Goal: Task Accomplishment & Management: Manage account settings

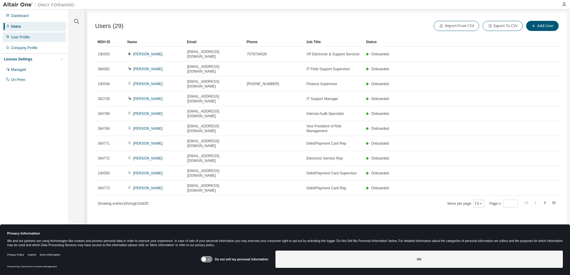
click at [17, 41] on div "User Profile" at bounding box center [33, 37] width 63 height 10
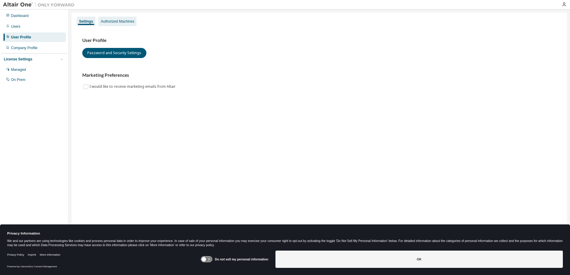
click at [121, 22] on div "Authorized Machines" at bounding box center [117, 21] width 33 height 5
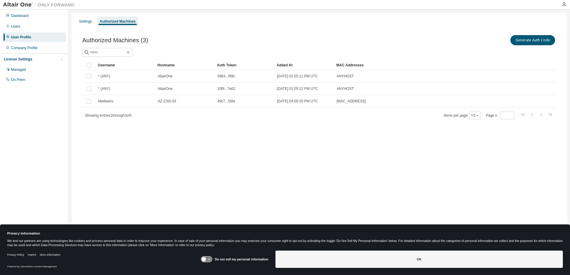
drag, startPoint x: 287, startPoint y: 22, endPoint x: 241, endPoint y: 20, distance: 45.6
click at [241, 20] on div "Settings Authorized Machines" at bounding box center [319, 21] width 488 height 11
click at [16, 27] on div "Users" at bounding box center [15, 26] width 9 height 5
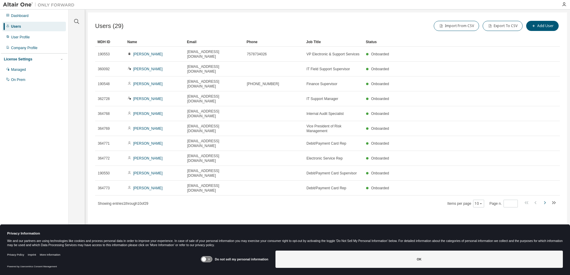
click at [545, 199] on icon "button" at bounding box center [544, 202] width 7 height 7
drag, startPoint x: 545, startPoint y: 159, endPoint x: 360, endPoint y: 213, distance: 192.7
click at [360, 213] on div "Users (29) Import From CSV Export To CSV Add User Clear Load Save Save As Field…" at bounding box center [327, 134] width 479 height 242
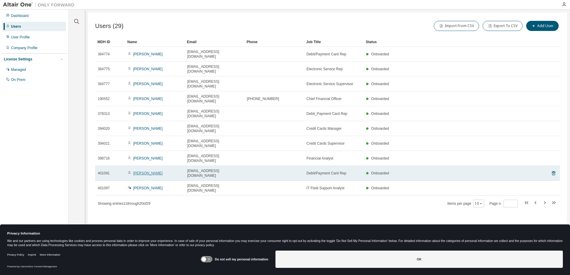
click at [159, 171] on link "[PERSON_NAME]" at bounding box center [147, 173] width 29 height 4
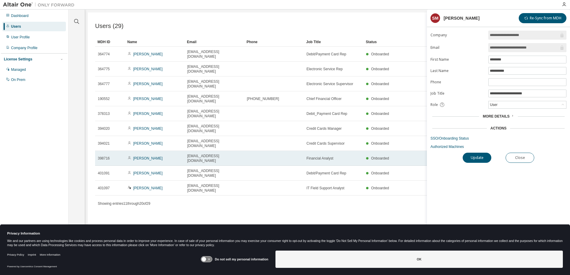
type input "*"
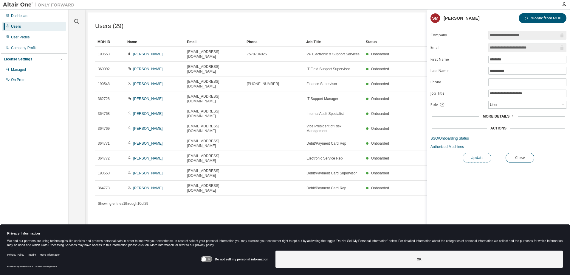
click at [476, 155] on button "Update" at bounding box center [476, 158] width 29 height 10
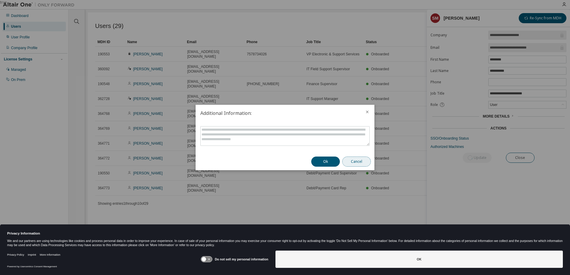
click at [355, 160] on button "Cancel" at bounding box center [356, 162] width 29 height 10
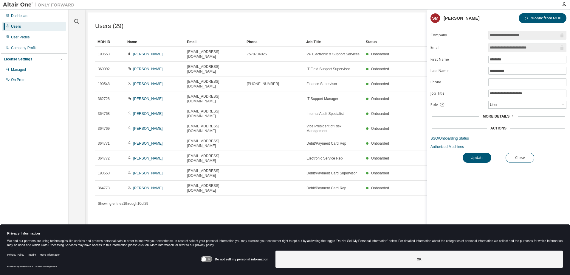
click at [506, 116] on span "More Details" at bounding box center [495, 116] width 27 height 4
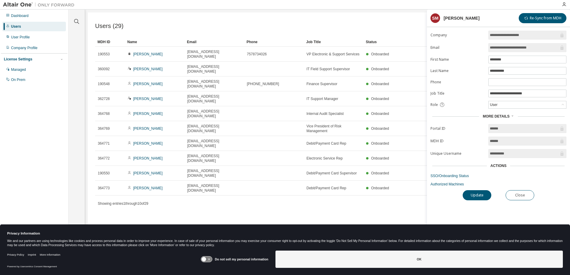
click at [503, 164] on div "Actions" at bounding box center [498, 166] width 16 height 5
drag, startPoint x: 503, startPoint y: 164, endPoint x: 494, endPoint y: 174, distance: 12.4
click at [494, 174] on link "SSO/Onboarding Status" at bounding box center [498, 176] width 136 height 5
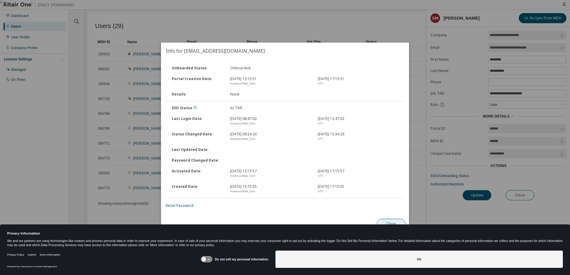
click at [388, 214] on div "Onboarded Status : Onboarded Portal Creation Date : [DATE] 13:15:51 [GEOGRAPHIC…" at bounding box center [285, 137] width 248 height 156
click at [387, 224] on button "Close" at bounding box center [391, 224] width 29 height 10
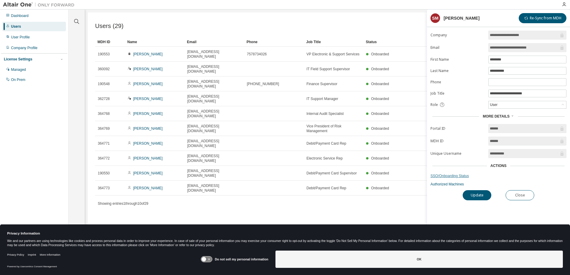
click at [449, 178] on link "SSO/Onboarding Status" at bounding box center [498, 176] width 136 height 5
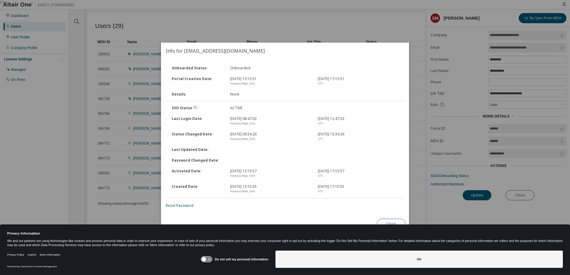
click at [378, 33] on div "true" at bounding box center [285, 137] width 570 height 275
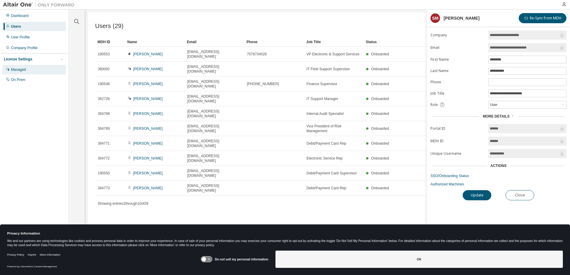
click at [23, 72] on div "Managed" at bounding box center [18, 69] width 15 height 5
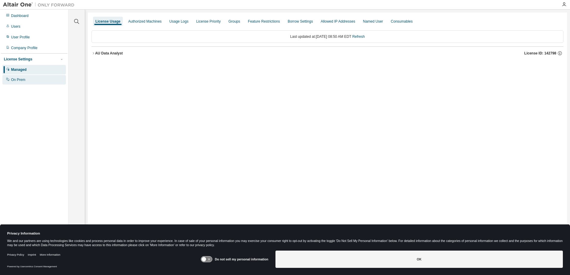
click at [18, 81] on div "On Prem" at bounding box center [18, 79] width 14 height 5
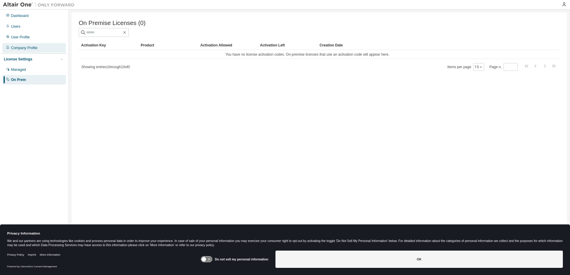
click at [20, 51] on div "Company Profile" at bounding box center [33, 48] width 63 height 10
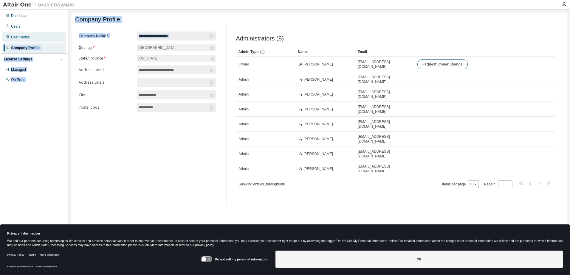
drag, startPoint x: 81, startPoint y: 50, endPoint x: 43, endPoint y: 34, distance: 40.8
click at [43, 34] on div "**********" at bounding box center [285, 134] width 570 height 248
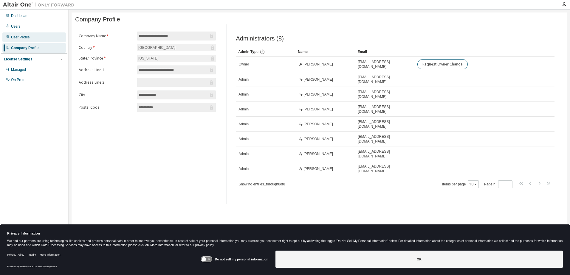
drag, startPoint x: 43, startPoint y: 34, endPoint x: 19, endPoint y: 35, distance: 24.8
click at [19, 35] on div "User Profile" at bounding box center [20, 37] width 19 height 5
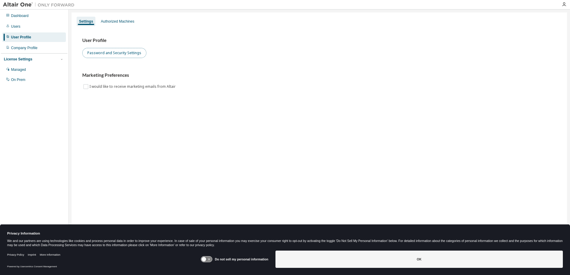
click at [105, 53] on button "Password and Security Settings" at bounding box center [114, 53] width 64 height 10
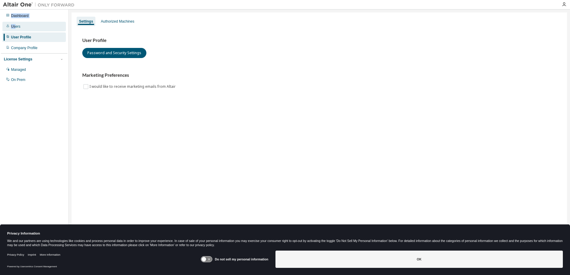
drag, startPoint x: 73, startPoint y: 6, endPoint x: 14, endPoint y: 28, distance: 62.5
click at [14, 28] on div "Dashboard Users User Profile Company Profile License Settings Managed On Prem S…" at bounding box center [285, 137] width 570 height 275
click at [14, 25] on div "Users" at bounding box center [15, 26] width 9 height 5
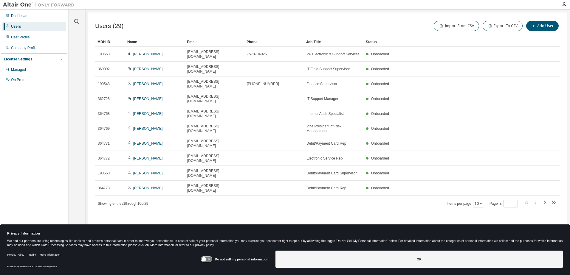
click at [541, 199] on icon "button" at bounding box center [544, 202] width 7 height 7
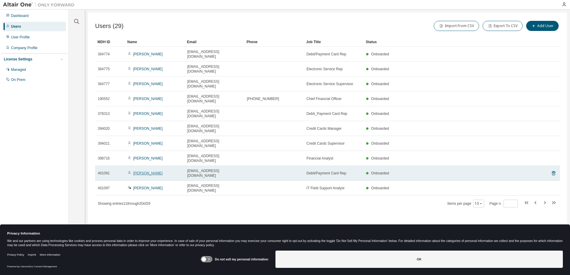
click at [154, 171] on link "[PERSON_NAME]" at bounding box center [147, 173] width 29 height 4
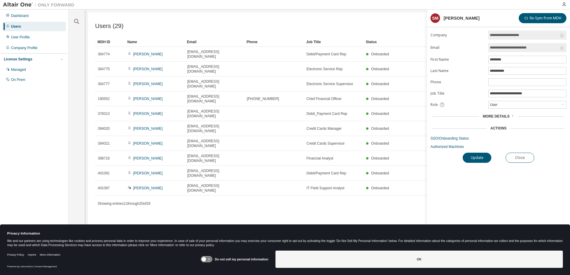
type input "*"
click at [479, 157] on button "Update" at bounding box center [476, 158] width 29 height 10
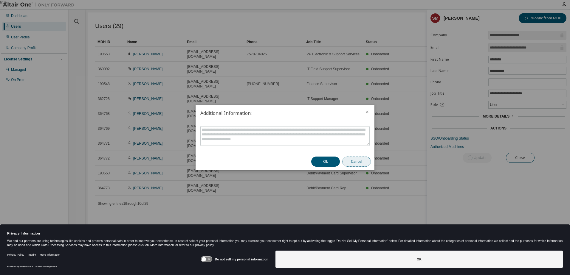
click at [363, 163] on button "Cancel" at bounding box center [356, 162] width 29 height 10
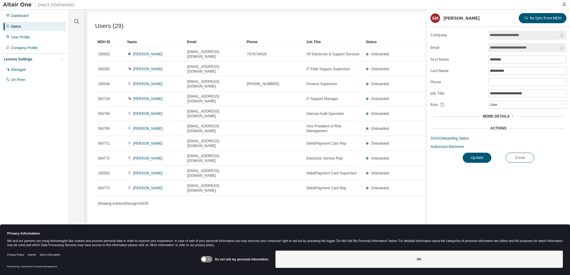
drag, startPoint x: 438, startPoint y: 160, endPoint x: 489, endPoint y: 129, distance: 59.6
click at [489, 129] on div "**********" at bounding box center [498, 144] width 143 height 227
click at [503, 117] on span "More Details" at bounding box center [495, 116] width 27 height 4
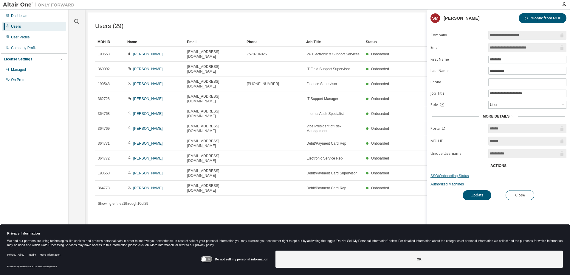
click at [453, 177] on link "SSO/Onboarding Status" at bounding box center [498, 176] width 136 height 5
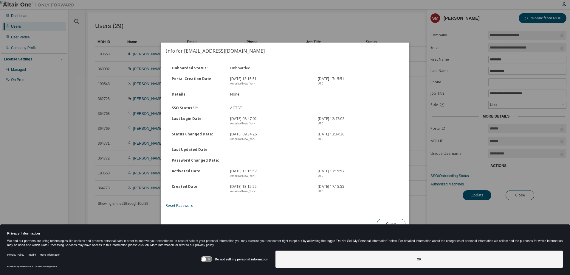
click at [395, 22] on div "true" at bounding box center [285, 137] width 570 height 275
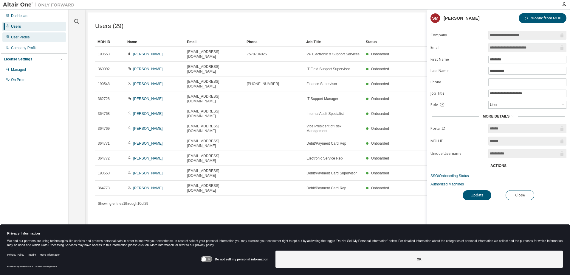
click at [19, 37] on div "User Profile" at bounding box center [20, 37] width 19 height 5
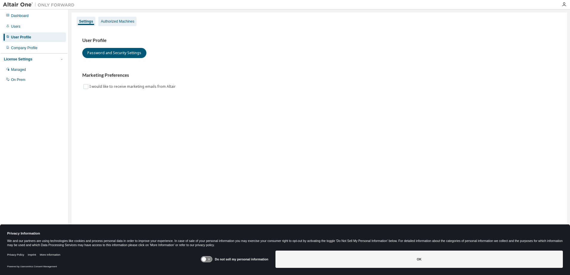
click at [123, 18] on div "Authorized Machines" at bounding box center [117, 22] width 38 height 10
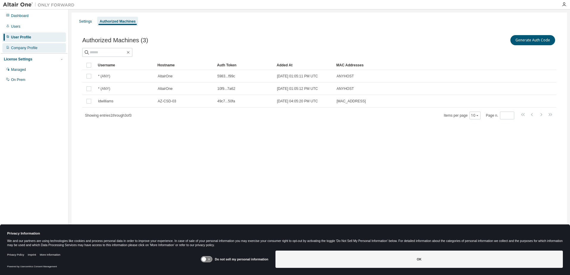
click at [32, 51] on div "Company Profile" at bounding box center [33, 48] width 63 height 10
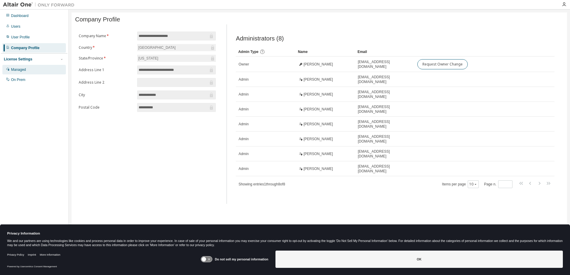
click at [18, 71] on div "Managed" at bounding box center [18, 69] width 15 height 5
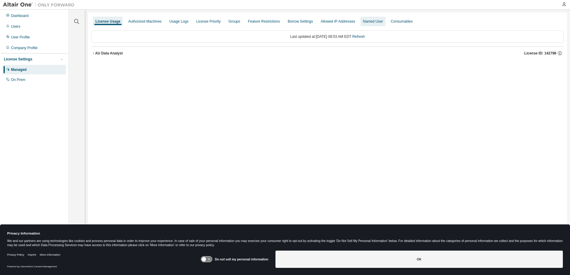
click at [366, 23] on div "Named User" at bounding box center [373, 21] width 20 height 5
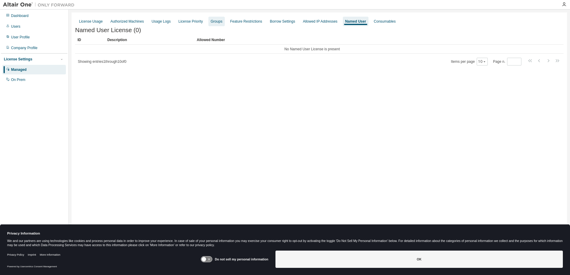
click at [208, 23] on div "Groups" at bounding box center [216, 22] width 16 height 10
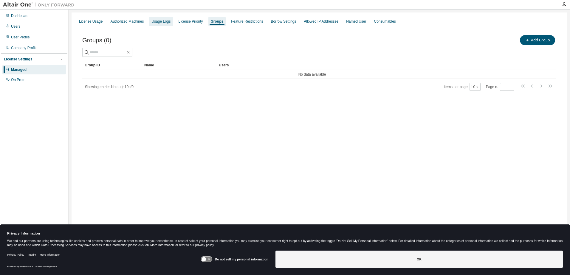
click at [159, 21] on div "Usage Logs" at bounding box center [160, 21] width 19 height 5
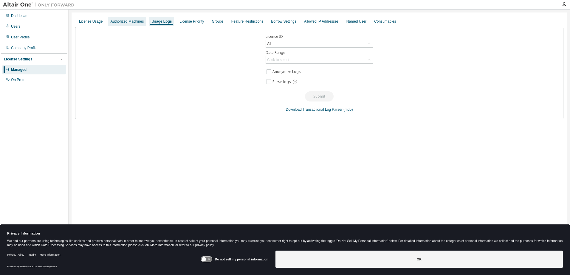
click at [136, 21] on div "Authorized Machines" at bounding box center [126, 21] width 33 height 5
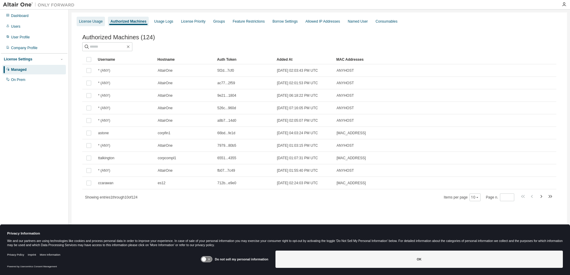
click at [86, 23] on div "License Usage" at bounding box center [91, 21] width 24 height 5
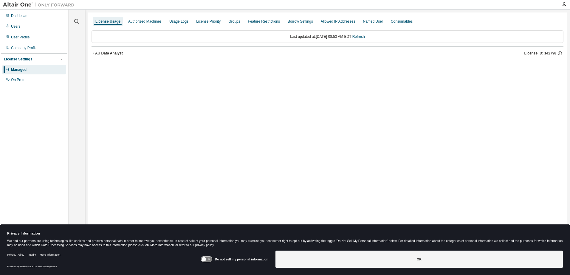
click at [101, 55] on div "AU Data Analyst" at bounding box center [109, 53] width 28 height 5
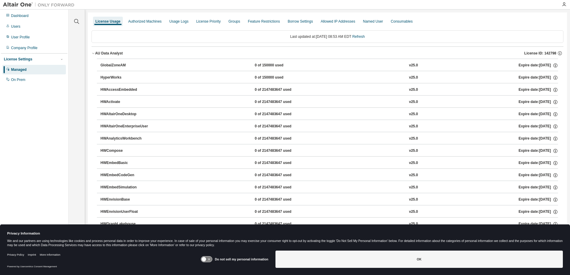
click at [105, 52] on div "AU Data Analyst" at bounding box center [109, 53] width 28 height 5
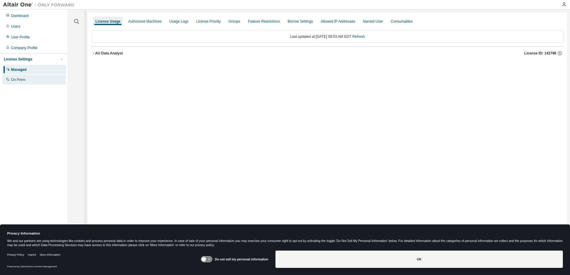
click at [23, 84] on div "On Prem" at bounding box center [33, 80] width 63 height 10
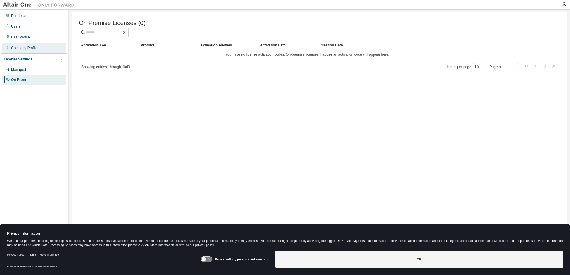
drag, startPoint x: 23, startPoint y: 84, endPoint x: 17, endPoint y: 48, distance: 36.0
click at [17, 48] on div "Company Profile" at bounding box center [24, 48] width 27 height 5
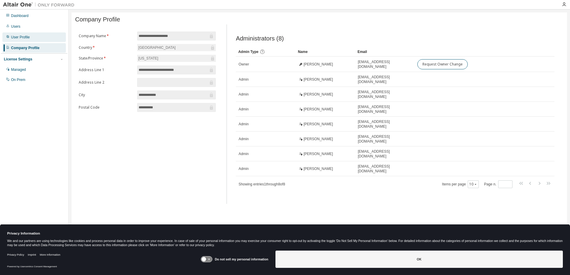
click at [29, 32] on div "User Profile" at bounding box center [33, 37] width 63 height 10
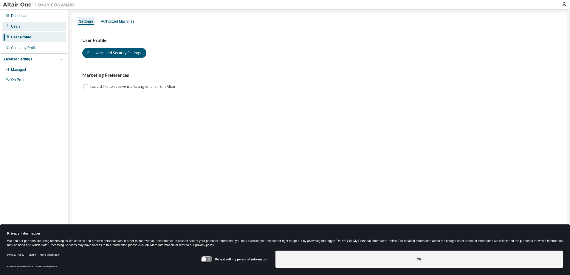
click at [17, 25] on div "Users" at bounding box center [15, 26] width 9 height 5
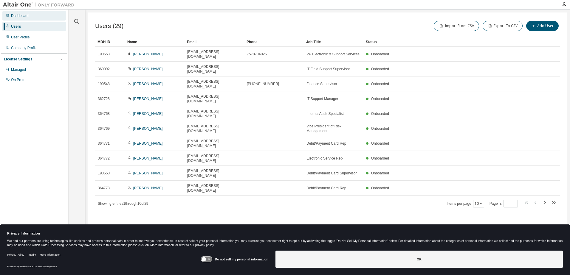
click at [24, 18] on div "Dashboard" at bounding box center [20, 15] width 18 height 5
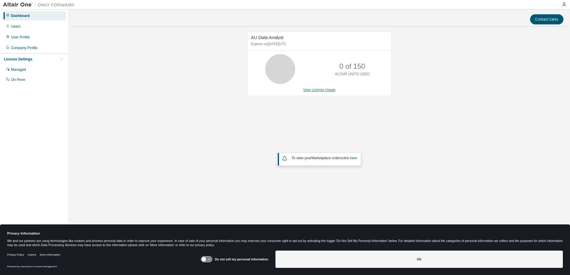
click at [318, 89] on link "View License Usage" at bounding box center [319, 90] width 32 height 4
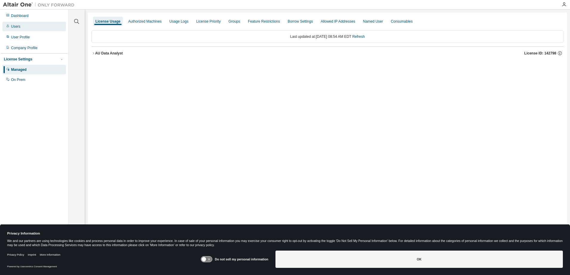
click at [26, 27] on div "Users" at bounding box center [33, 27] width 63 height 10
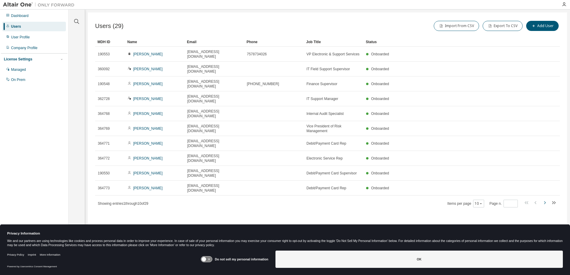
click at [543, 199] on icon "button" at bounding box center [544, 202] width 7 height 7
click at [533, 199] on icon "button" at bounding box center [535, 202] width 7 height 7
click at [547, 199] on icon "button" at bounding box center [544, 202] width 7 height 7
click at [537, 199] on icon "button" at bounding box center [535, 202] width 7 height 7
click at [544, 199] on icon "button" at bounding box center [544, 202] width 7 height 7
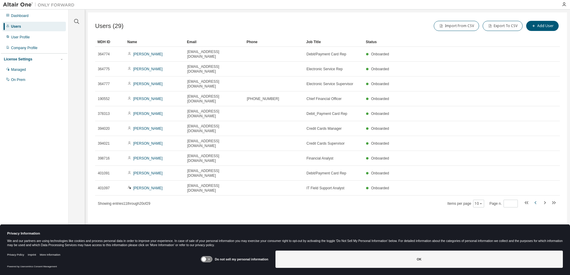
click at [535, 201] on icon "button" at bounding box center [535, 202] width 2 height 3
click at [545, 199] on icon "button" at bounding box center [544, 202] width 7 height 7
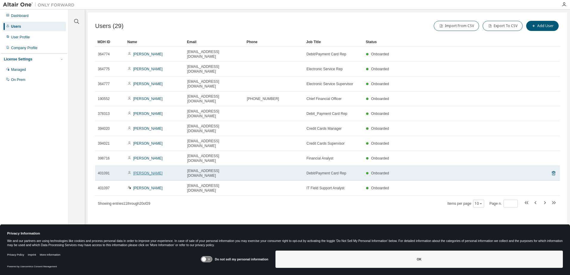
click at [153, 171] on link "[PERSON_NAME]" at bounding box center [147, 173] width 29 height 4
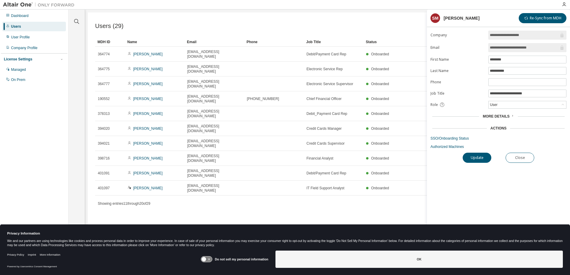
type input "*"
click at [452, 137] on link "SSO/Onboarding Status" at bounding box center [498, 138] width 136 height 5
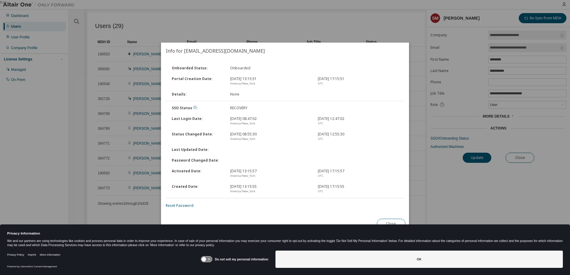
click at [365, 23] on div "true" at bounding box center [285, 137] width 570 height 275
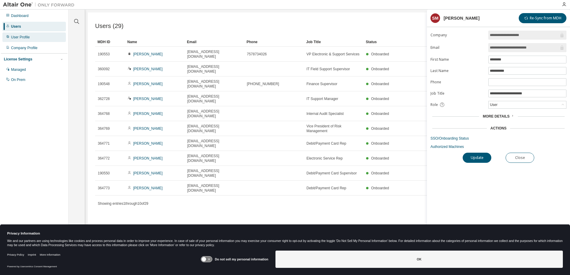
click at [22, 37] on div "User Profile" at bounding box center [20, 37] width 19 height 5
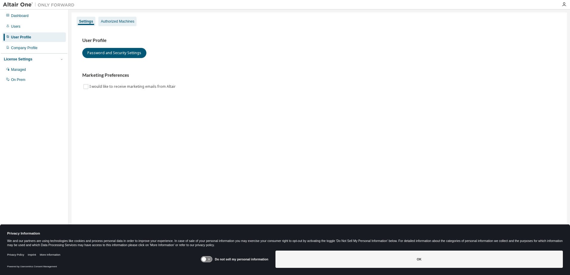
click at [111, 20] on div "Authorized Machines" at bounding box center [117, 21] width 33 height 5
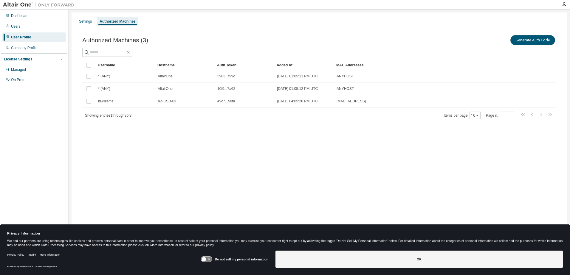
drag, startPoint x: 525, startPoint y: 37, endPoint x: 536, endPoint y: 55, distance: 21.8
click at [536, 55] on div "Authorized Machines (3) Generate Auth Code" at bounding box center [319, 45] width 474 height 23
